Goal: Leave review/rating: Leave review/rating

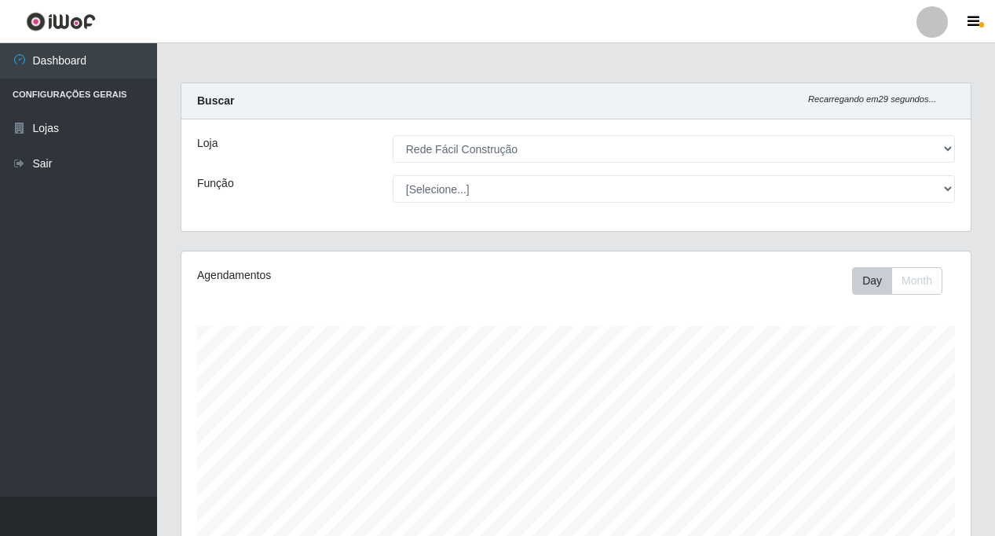
select select "318"
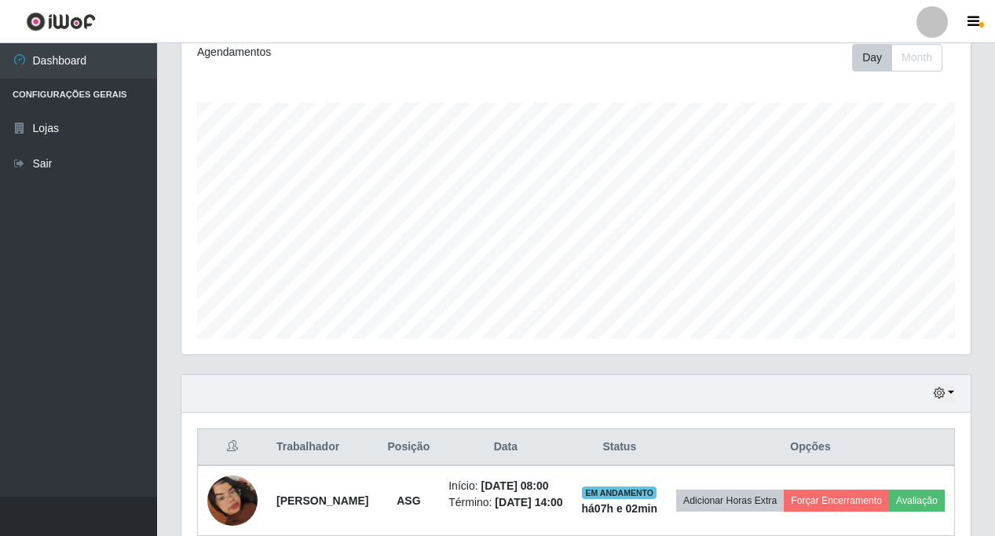
scroll to position [326, 0]
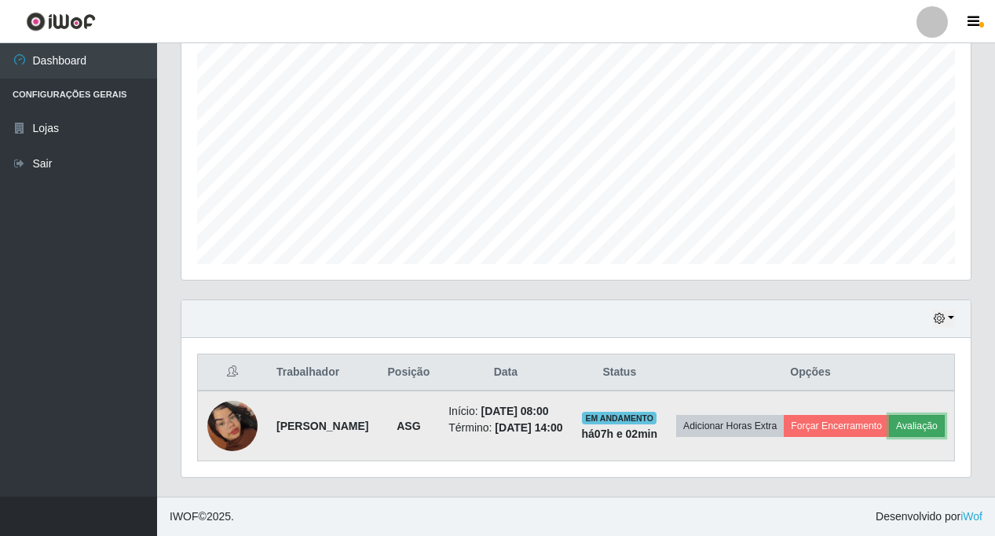
click at [889, 427] on button "Avaliação" at bounding box center [917, 426] width 56 height 22
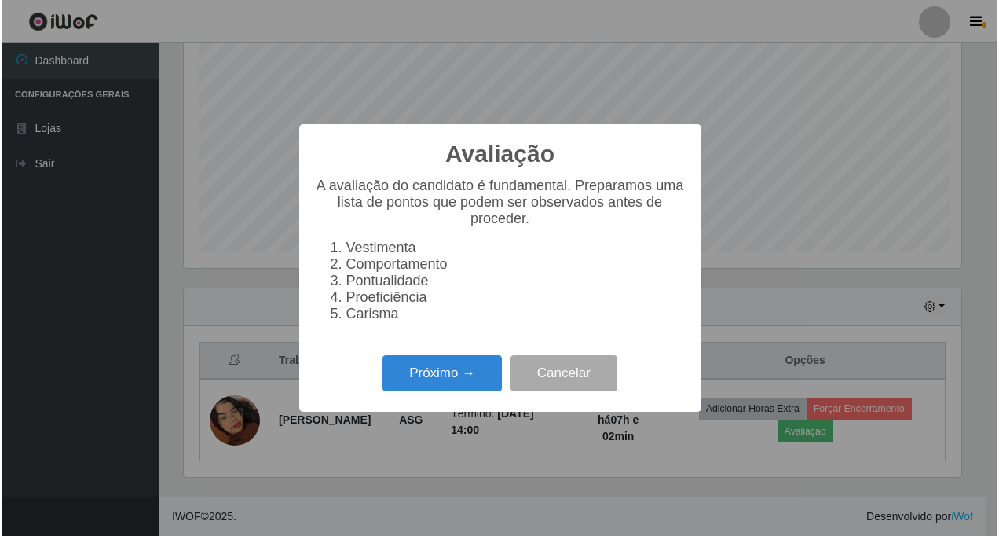
scroll to position [326, 782]
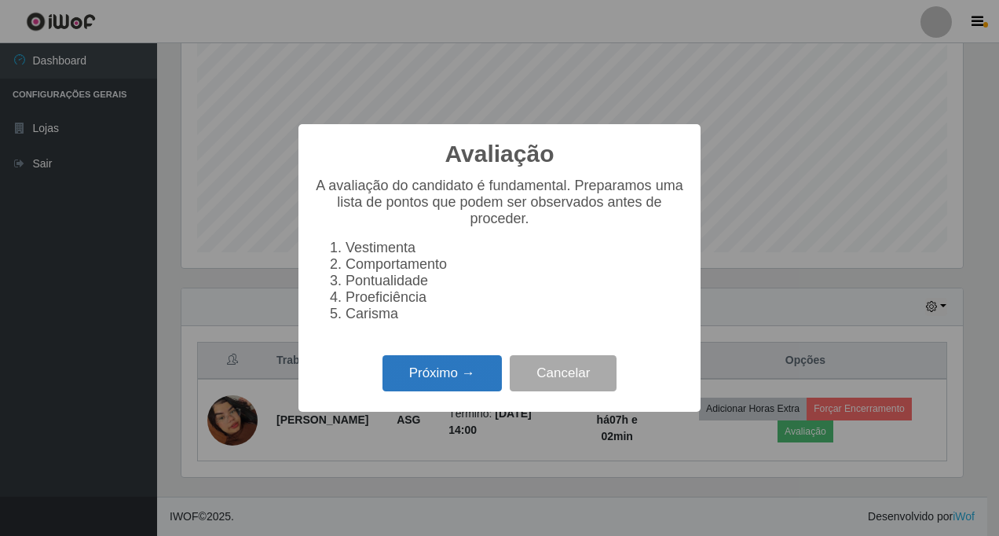
click at [430, 379] on button "Próximo →" at bounding box center [442, 373] width 119 height 37
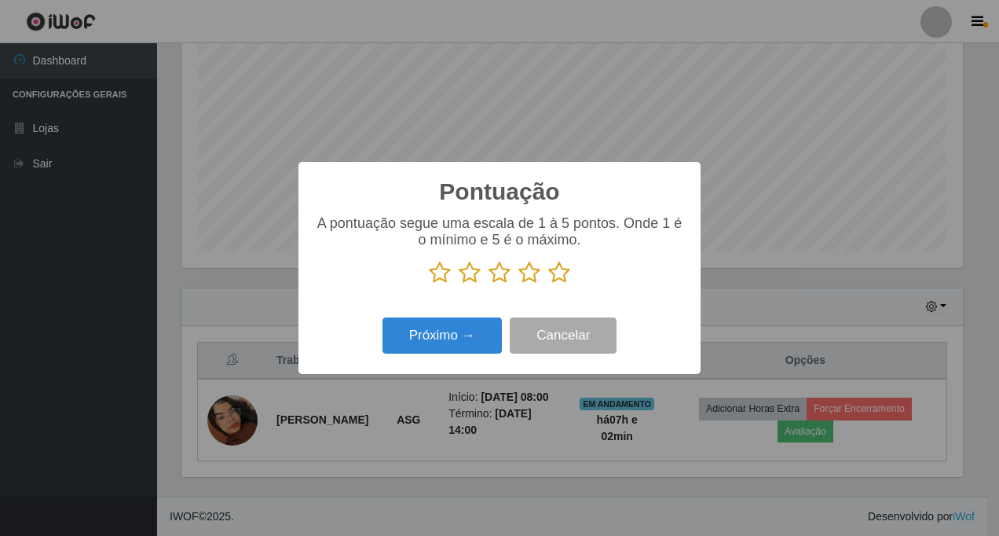
scroll to position [785147, 784691]
click at [531, 278] on icon at bounding box center [529, 273] width 22 height 24
click at [518, 284] on input "radio" at bounding box center [518, 284] width 0 height 0
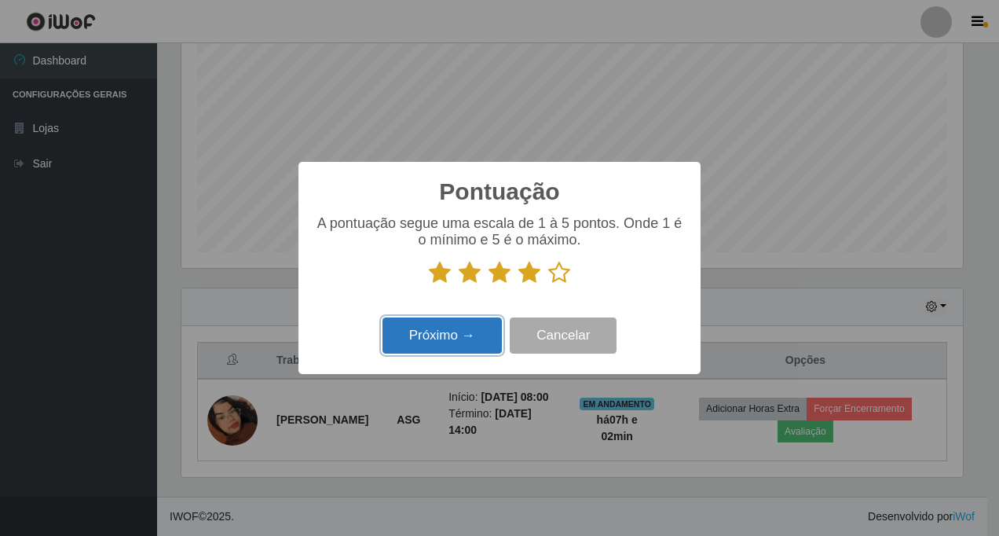
click at [451, 330] on button "Próximo →" at bounding box center [442, 335] width 119 height 37
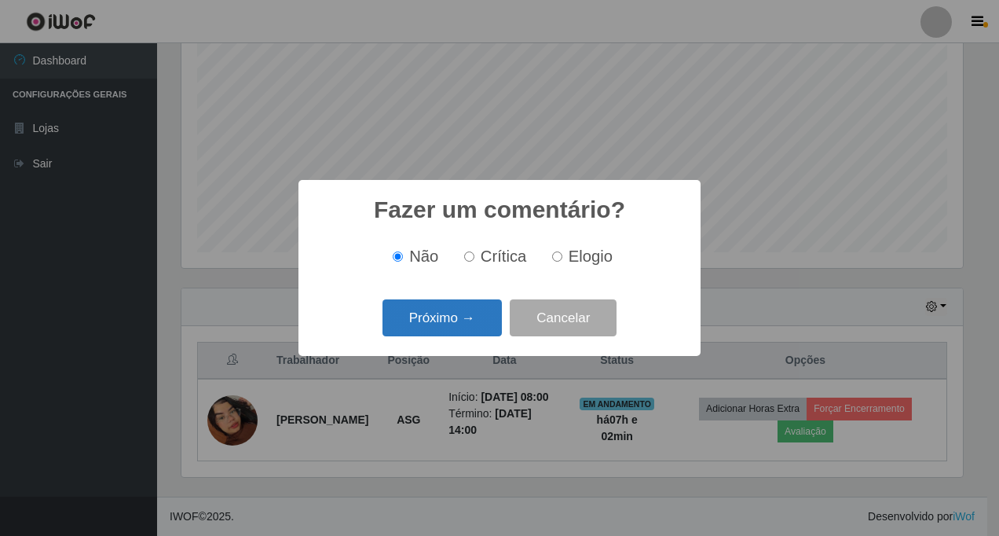
click at [451, 321] on button "Próximo →" at bounding box center [442, 317] width 119 height 37
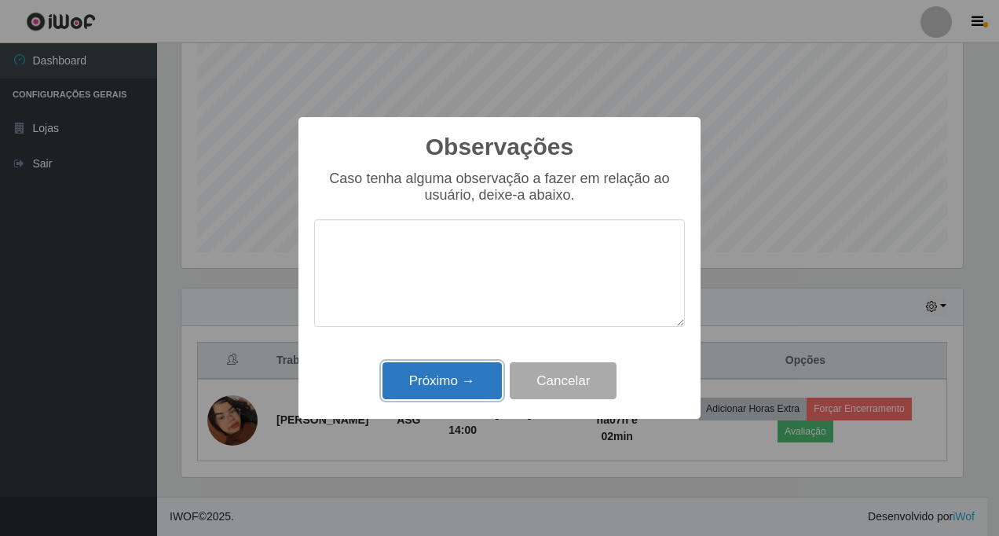
click at [427, 393] on button "Próximo →" at bounding box center [442, 380] width 119 height 37
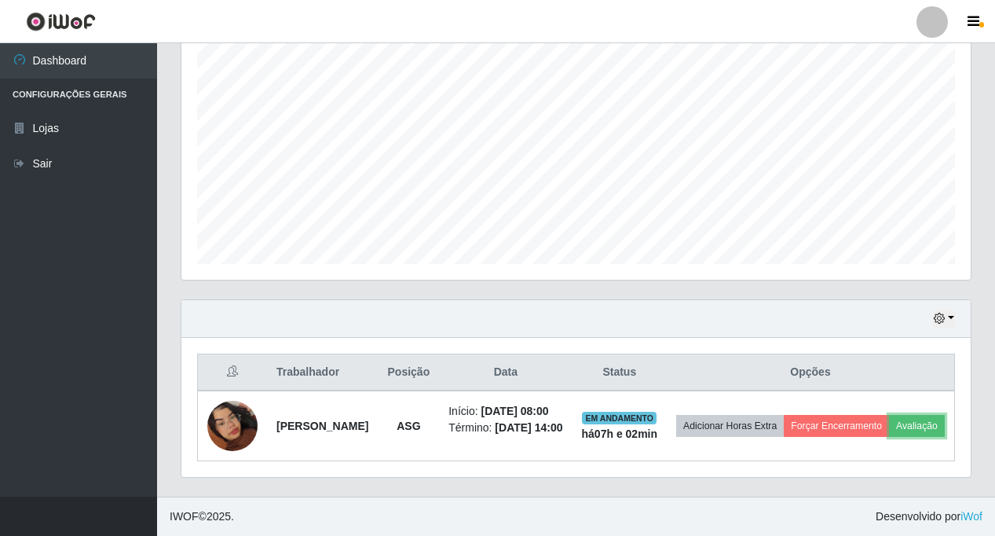
scroll to position [326, 0]
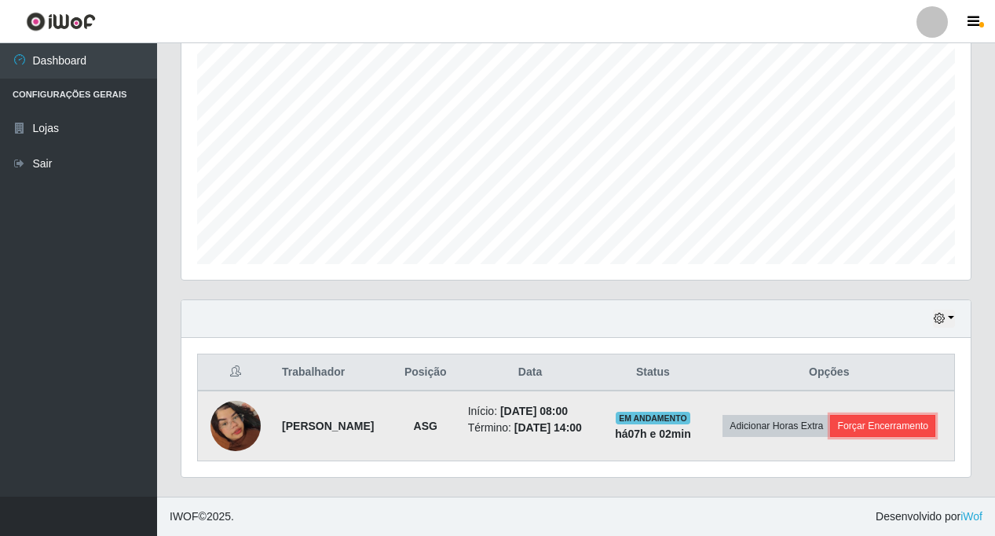
click at [847, 425] on button "Forçar Encerramento" at bounding box center [882, 426] width 105 height 22
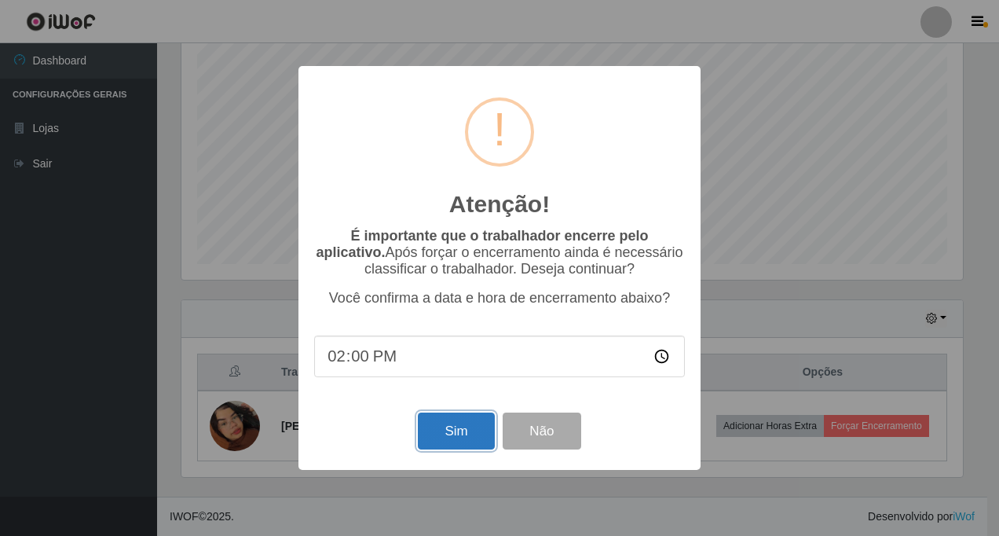
click at [445, 440] on button "Sim" at bounding box center [456, 430] width 76 height 37
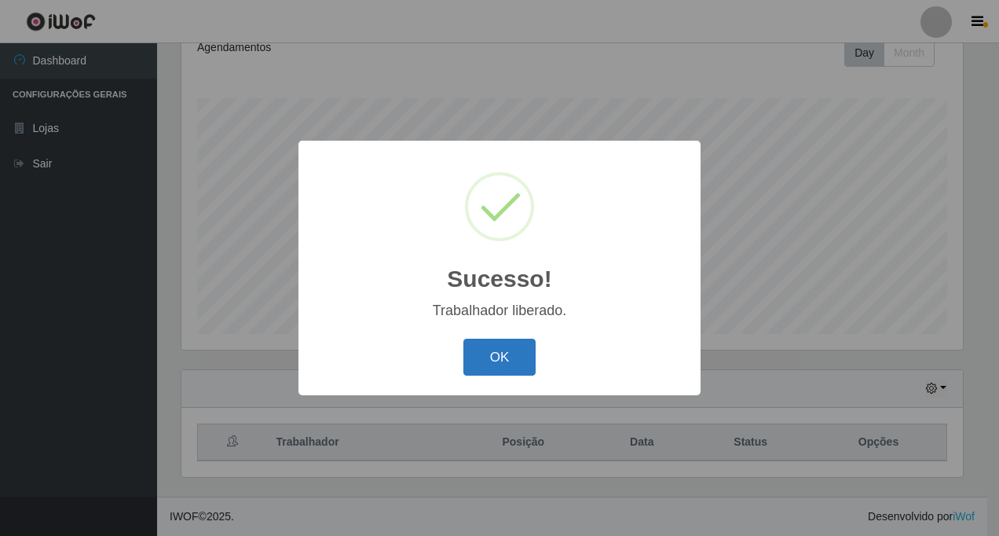
click at [502, 349] on button "OK" at bounding box center [499, 357] width 73 height 37
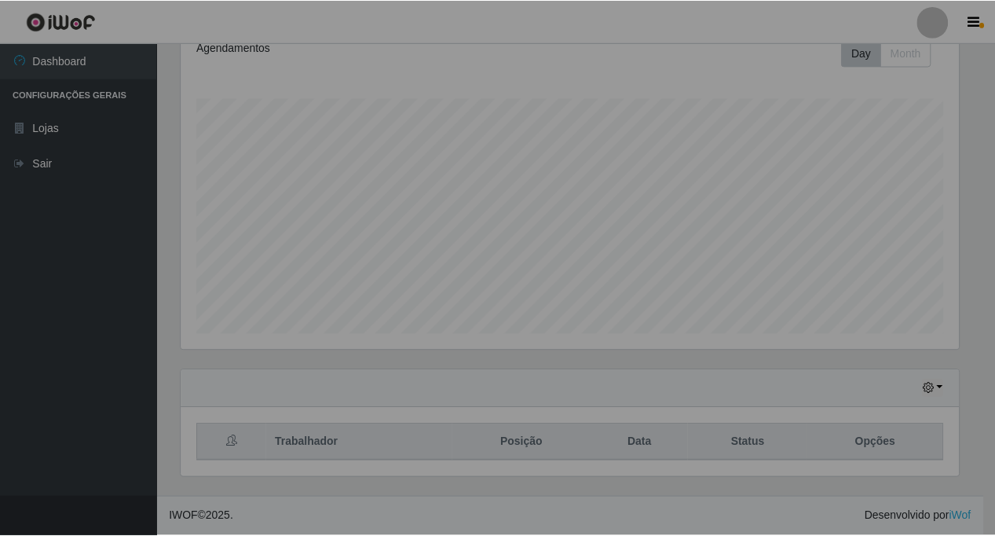
scroll to position [0, 0]
